Goal: Information Seeking & Learning: Learn about a topic

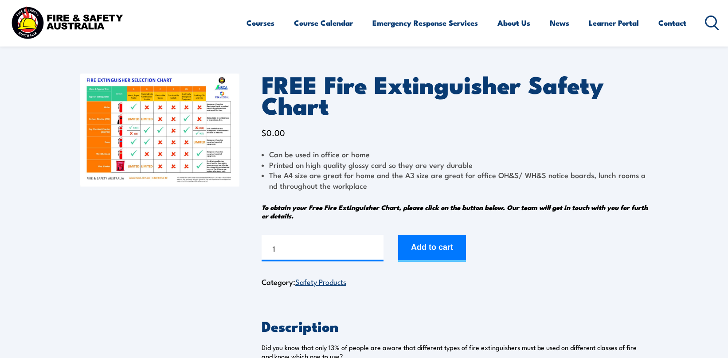
scroll to position [24, 0]
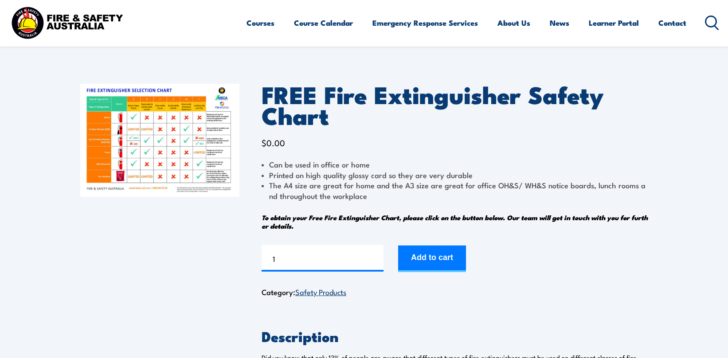
click at [185, 167] on img at bounding box center [159, 140] width 159 height 113
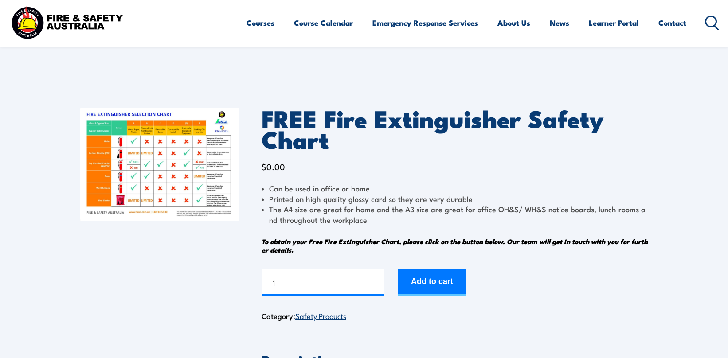
click at [82, 17] on img at bounding box center [67, 23] width 116 height 38
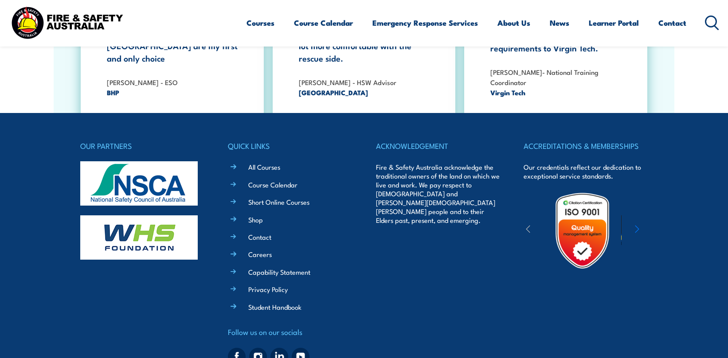
scroll to position [1621, 0]
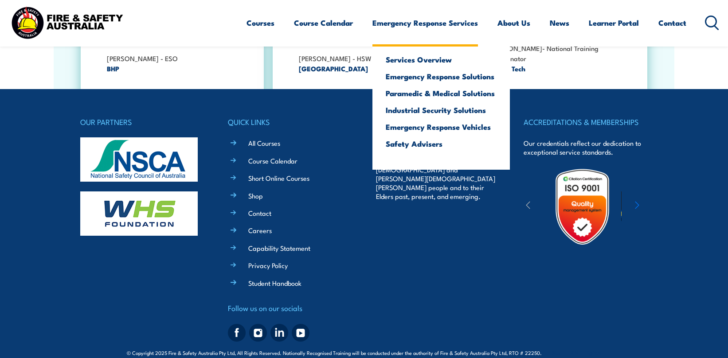
click at [407, 16] on link "Emergency Response Services" at bounding box center [425, 22] width 106 height 23
